Goal: Contribute content: Add original content to the website for others to see

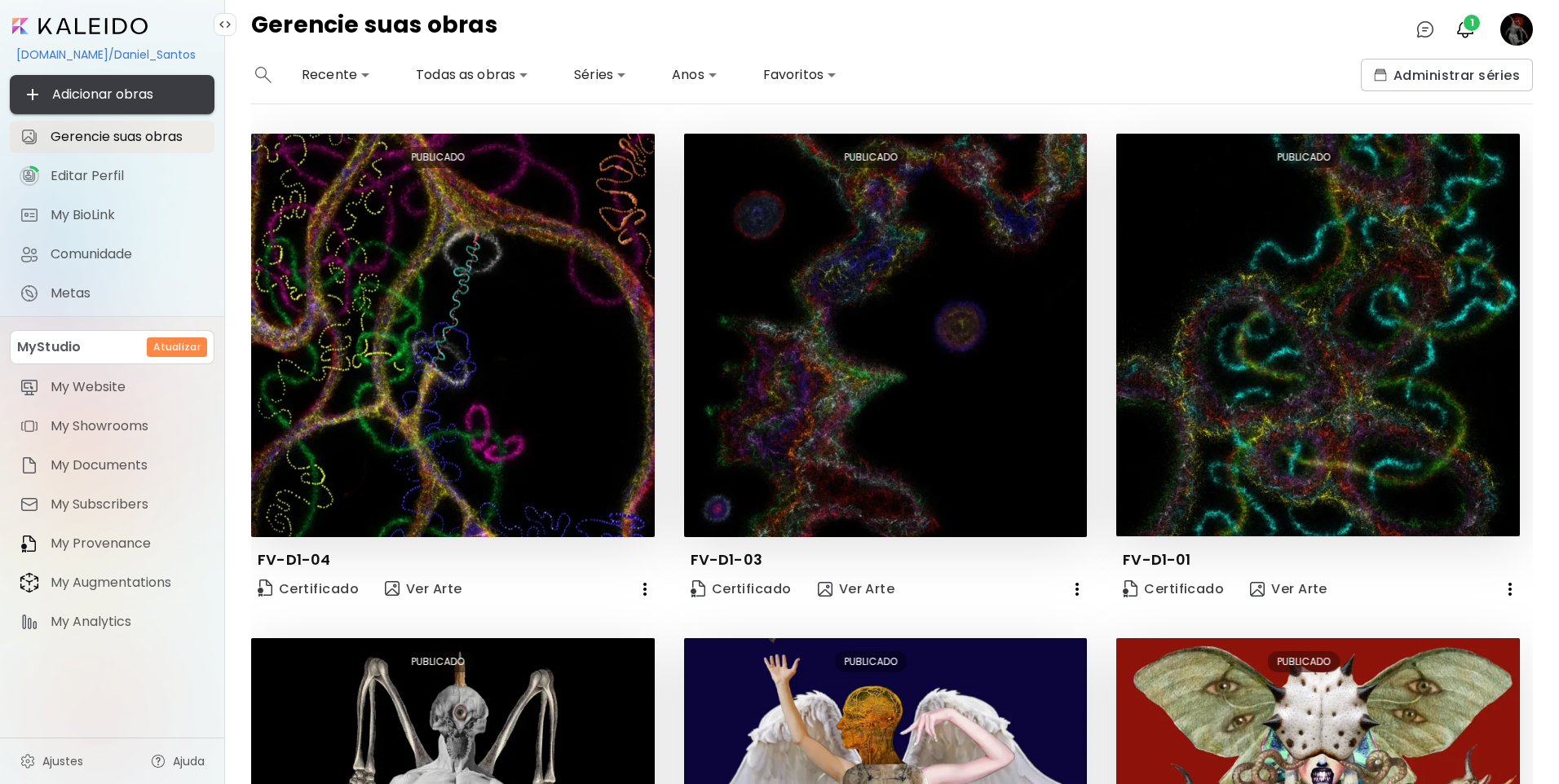
click at [178, 88] on span "Adicionar obras" at bounding box center [112, 95] width 178 height 20
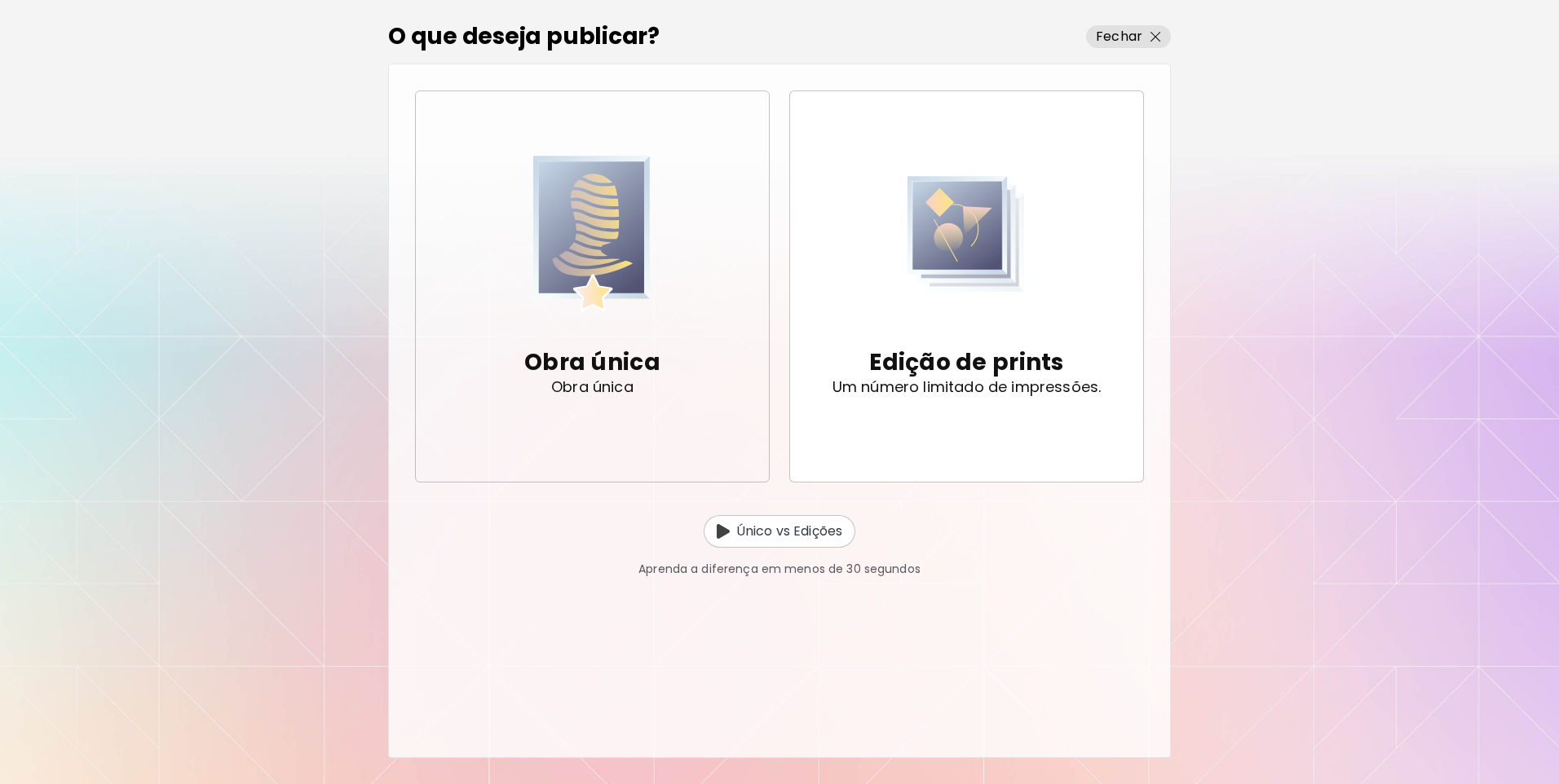
click at [539, 277] on img "button" at bounding box center [591, 234] width 117 height 168
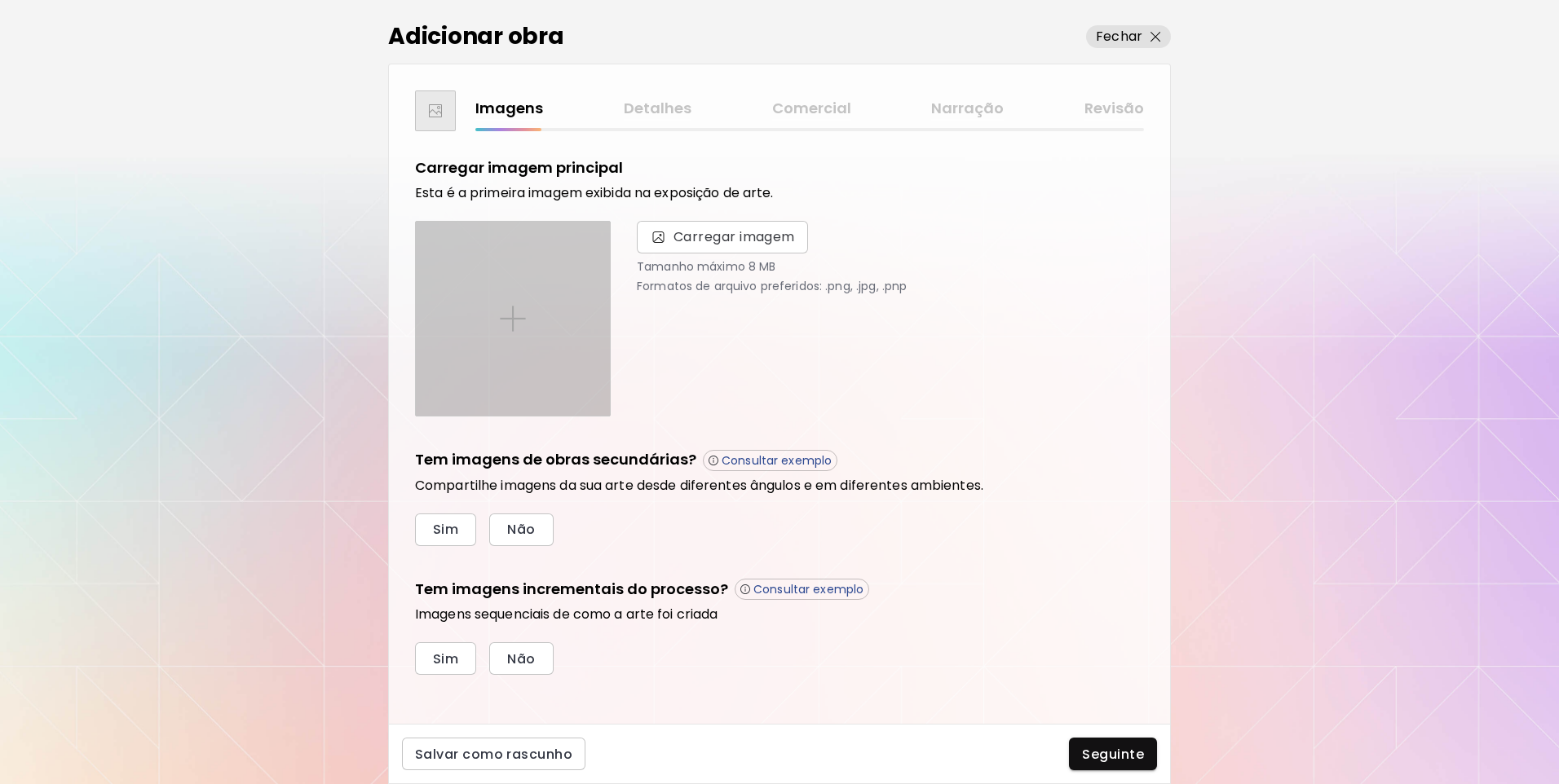
click at [533, 299] on div at bounding box center [512, 318] width 194 height 194
click at [0, 0] on input "file" at bounding box center [0, 0] width 0 height 0
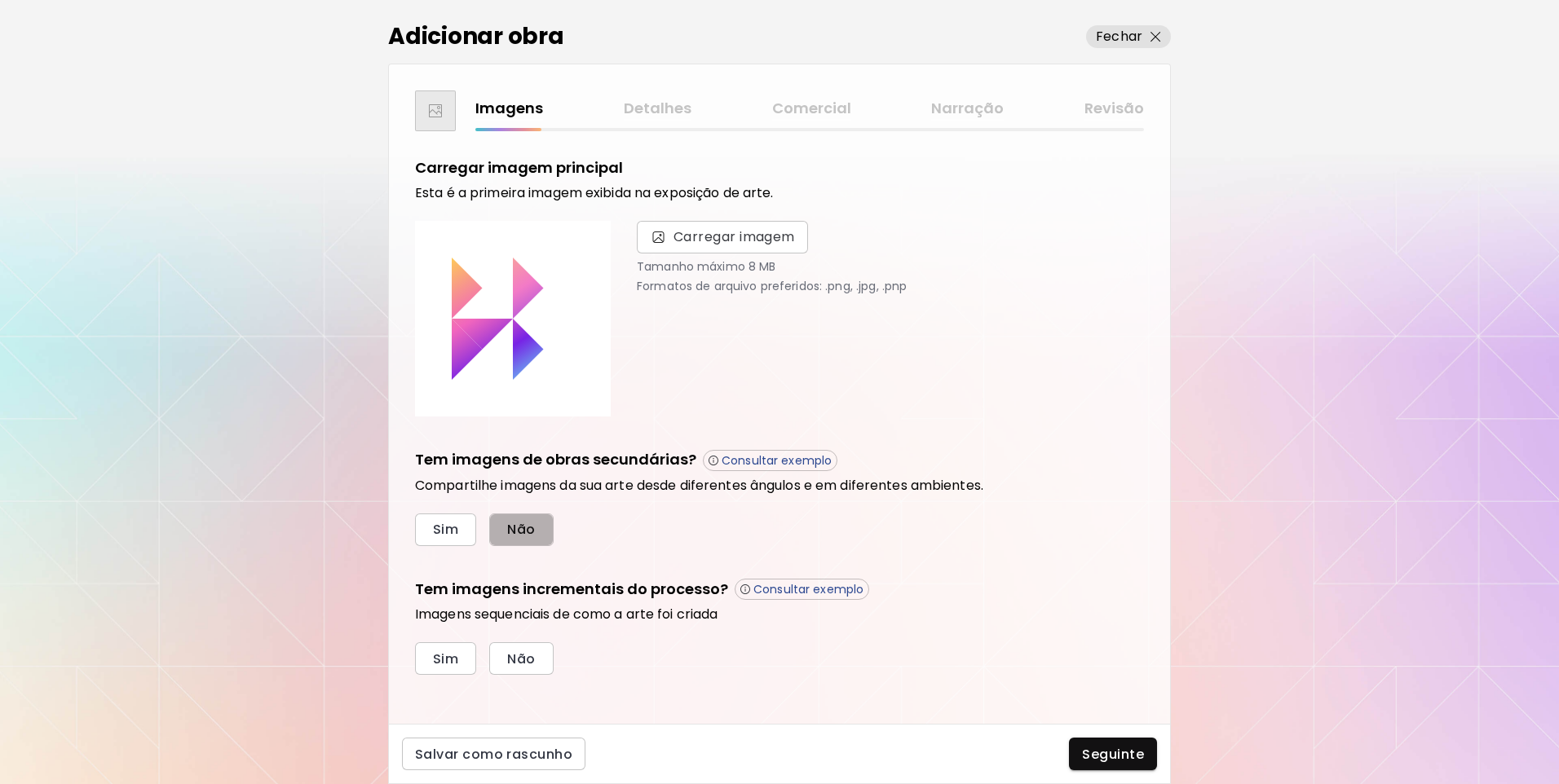
click at [523, 529] on span "Não" at bounding box center [521, 529] width 28 height 17
click at [522, 674] on button "Não" at bounding box center [520, 659] width 64 height 33
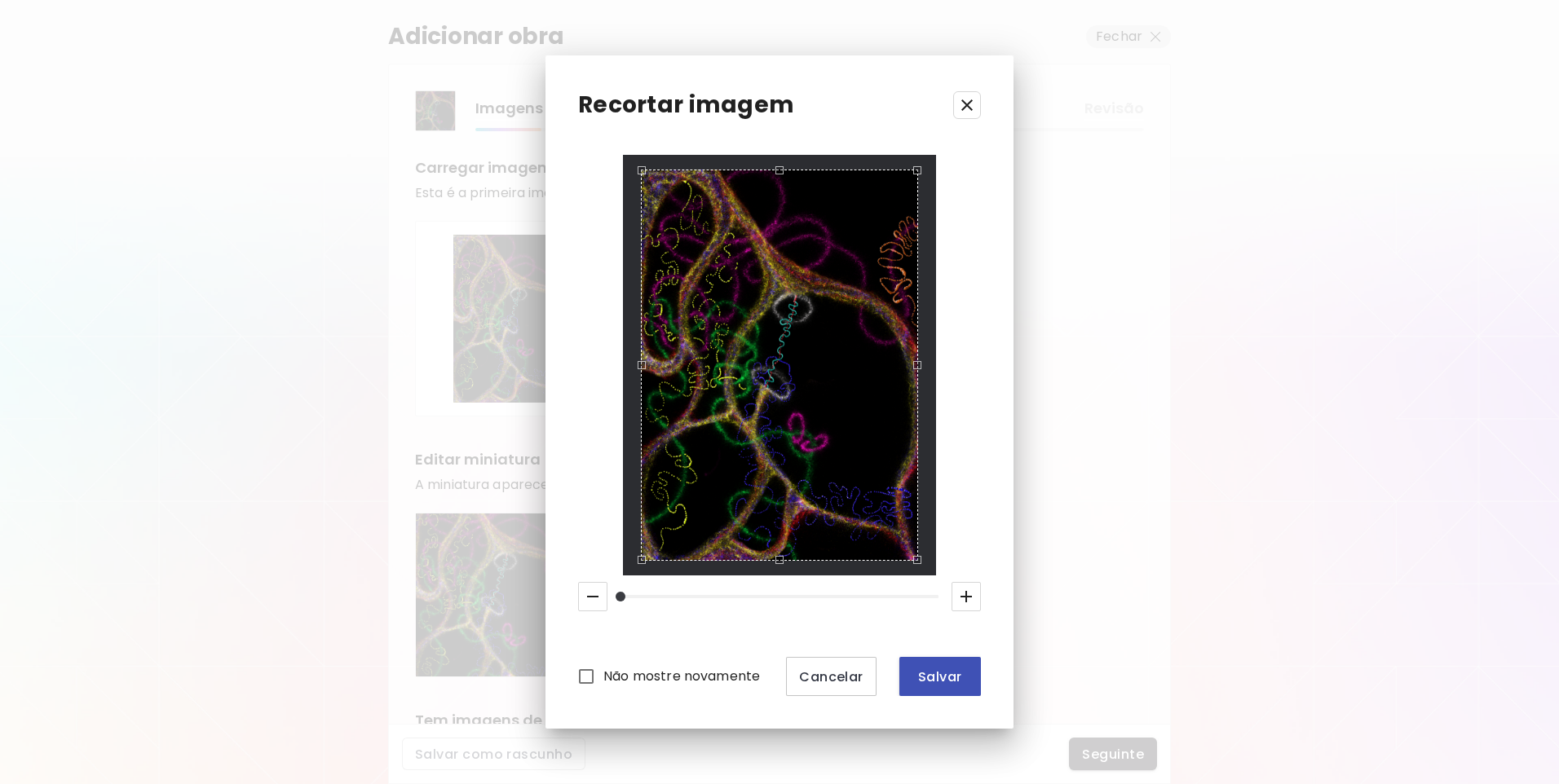
click at [919, 678] on span "Salvar" at bounding box center [940, 676] width 55 height 17
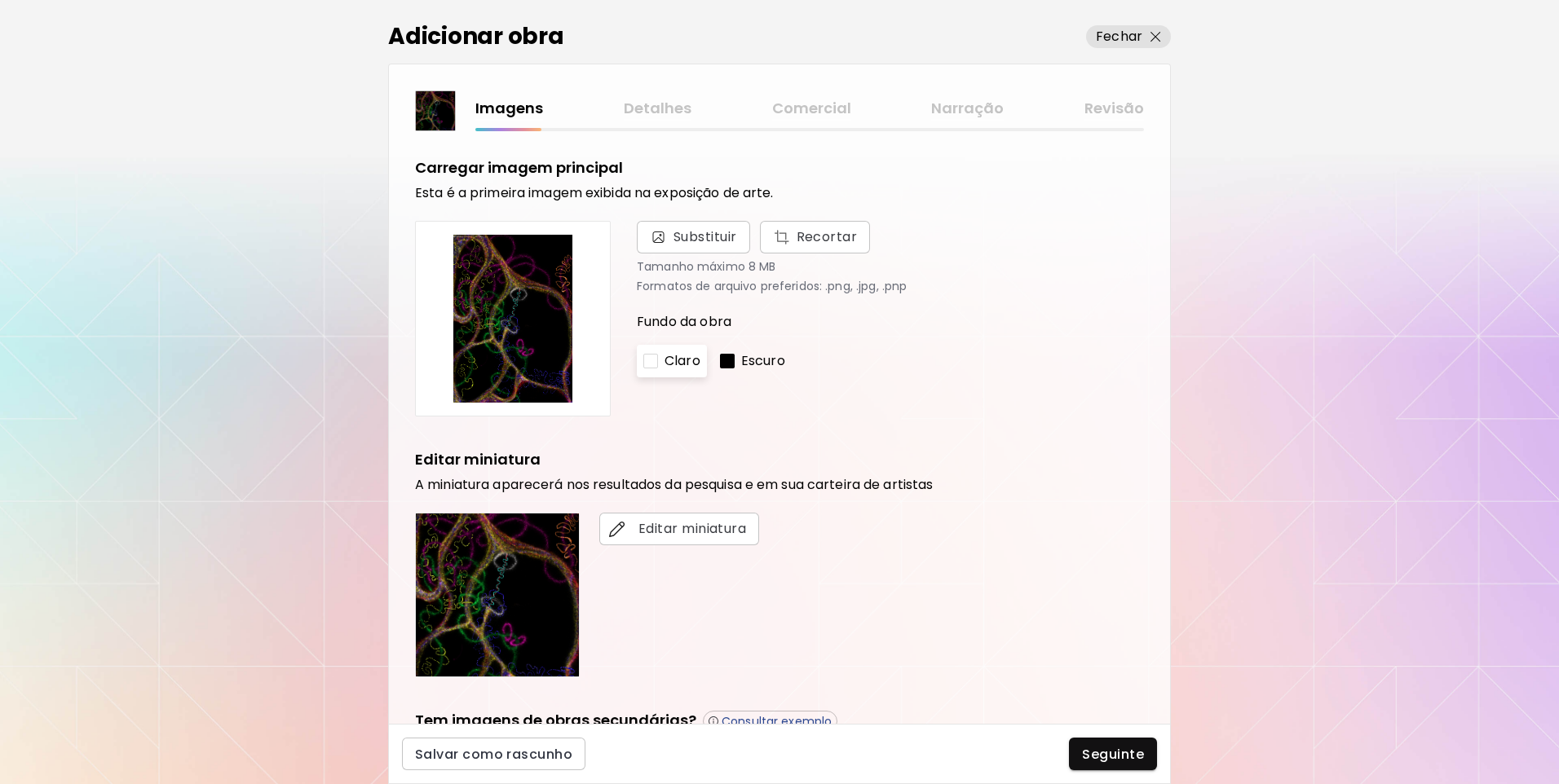
scroll to position [270, 0]
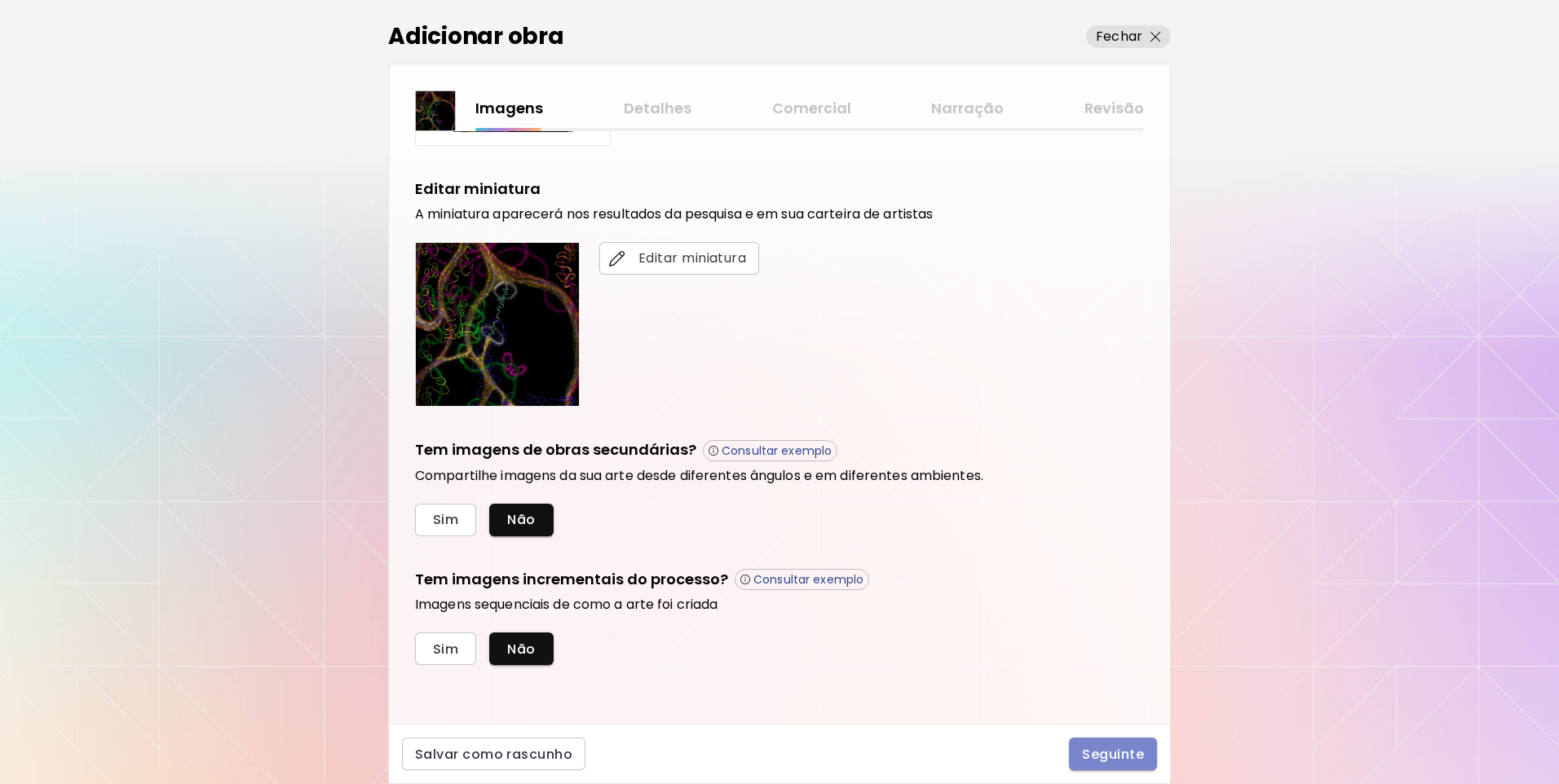
click at [1073, 749] on button "Seguinte" at bounding box center [1113, 753] width 88 height 33
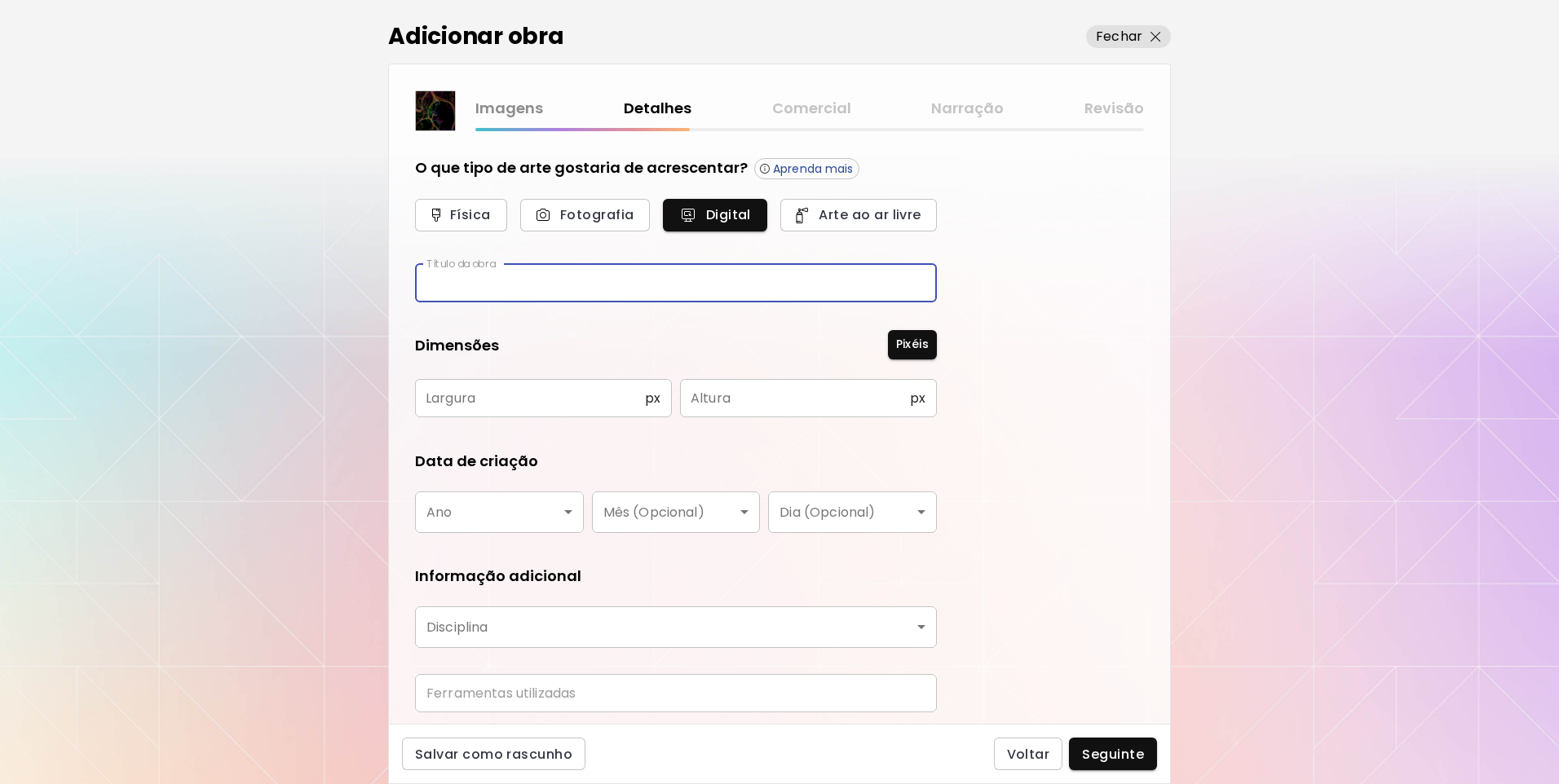
click at [518, 282] on input "text" at bounding box center [676, 283] width 522 height 38
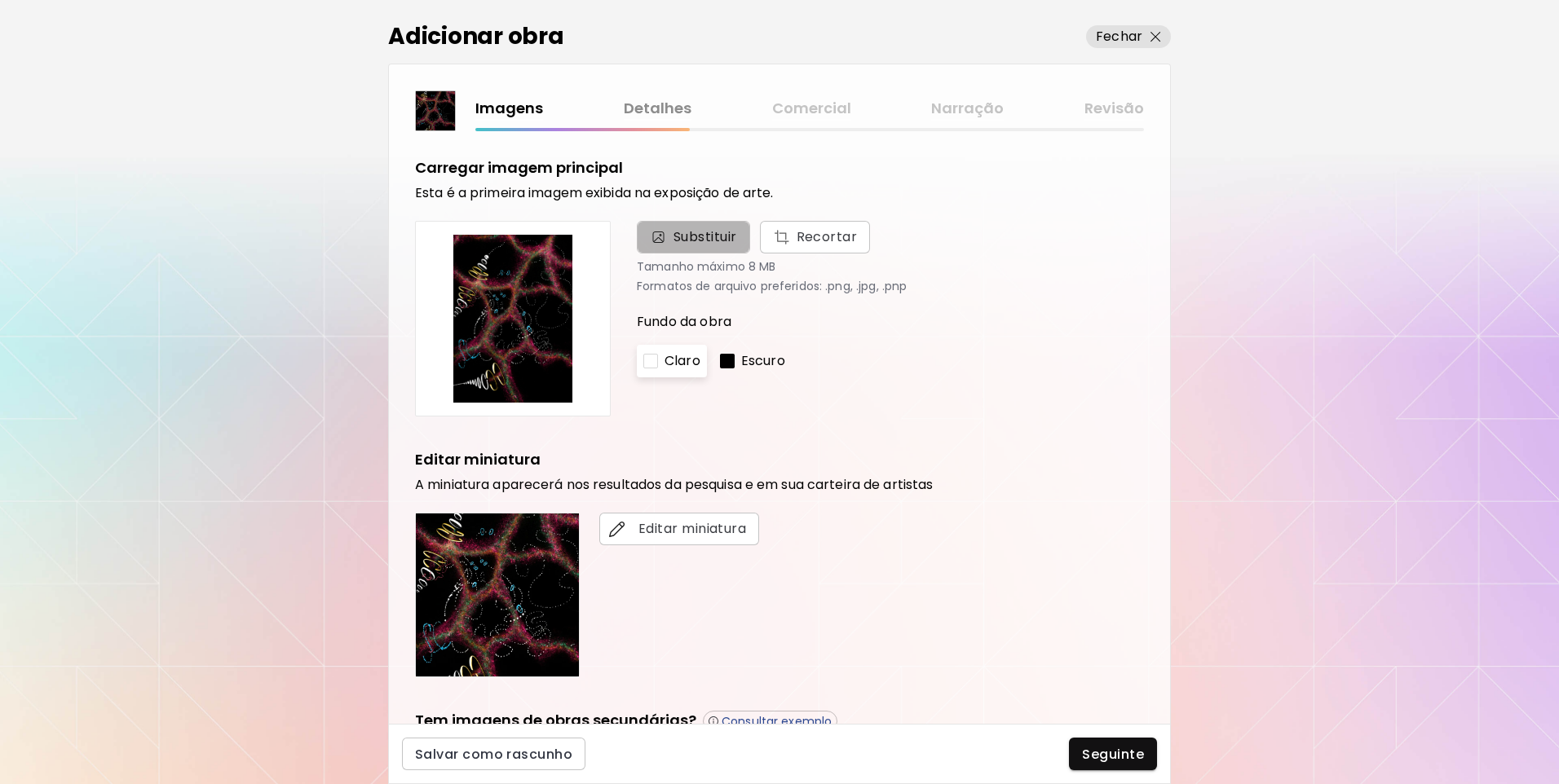
click at [705, 244] on span "Substituir" at bounding box center [704, 237] width 64 height 20
click at [0, 0] on input "Substituir Recortar" at bounding box center [0, 0] width 0 height 0
